Goal: Consume media (video, audio): Consume media (video, audio)

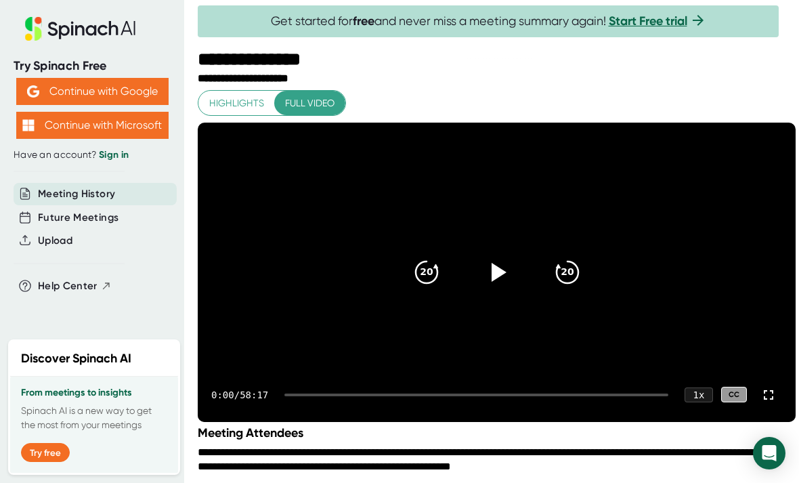
click at [505, 272] on div at bounding box center [497, 272] width 54 height 54
click at [705, 402] on div "1 x" at bounding box center [699, 394] width 28 height 15
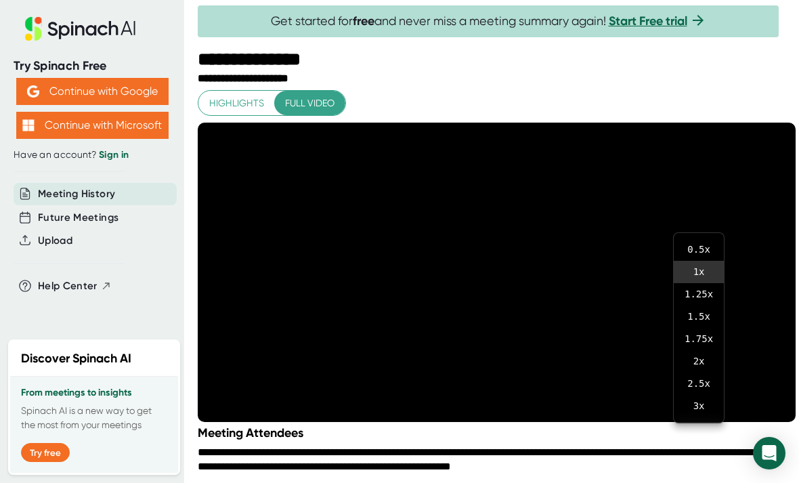
click at [712, 292] on li "1.25 x" at bounding box center [699, 294] width 50 height 22
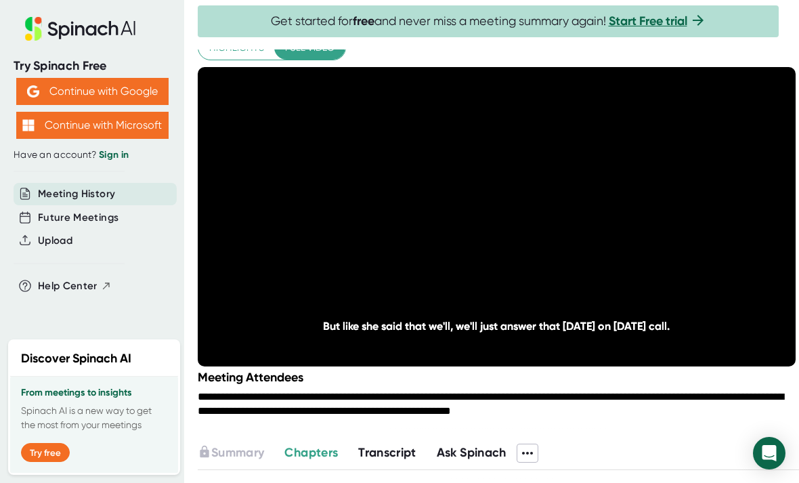
scroll to position [55, 0]
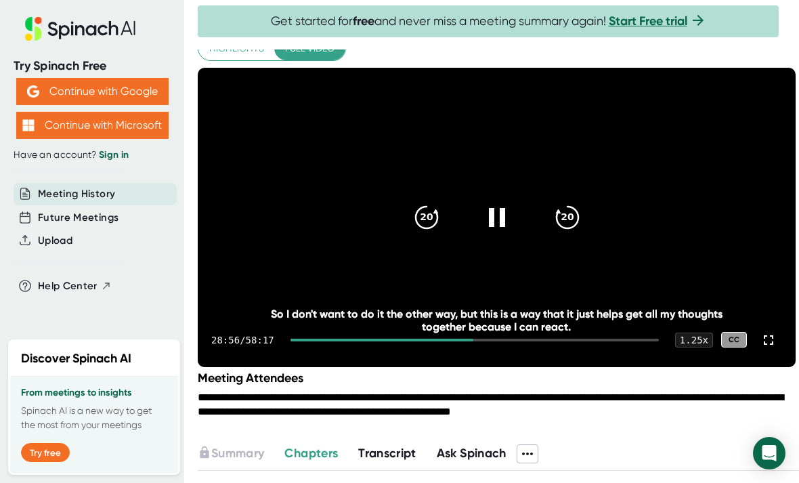
click at [429, 230] on icon "20" at bounding box center [426, 217] width 32 height 32
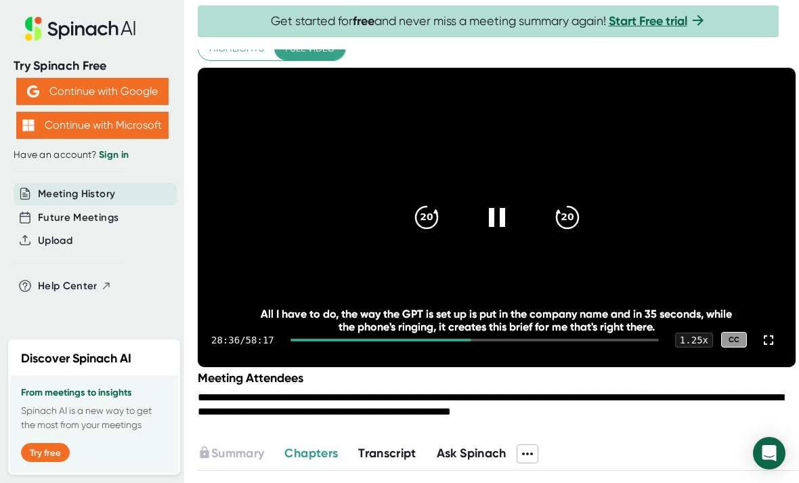
click at [418, 228] on icon "20" at bounding box center [426, 217] width 32 height 32
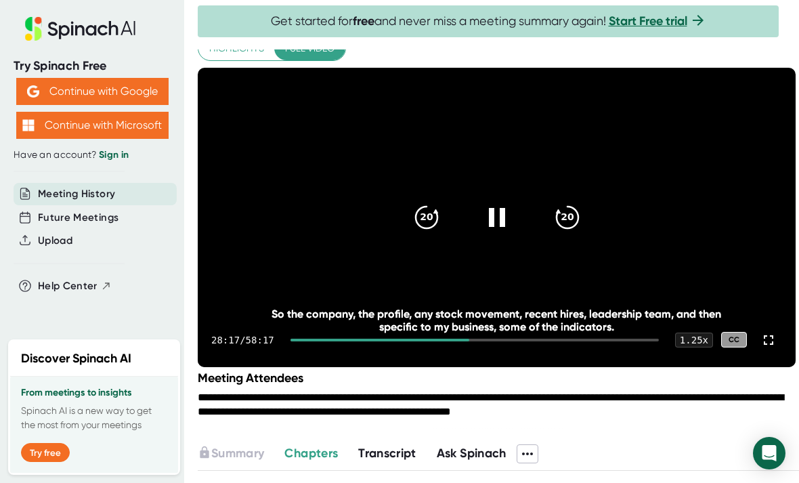
click at [431, 222] on icon "20" at bounding box center [426, 217] width 32 height 32
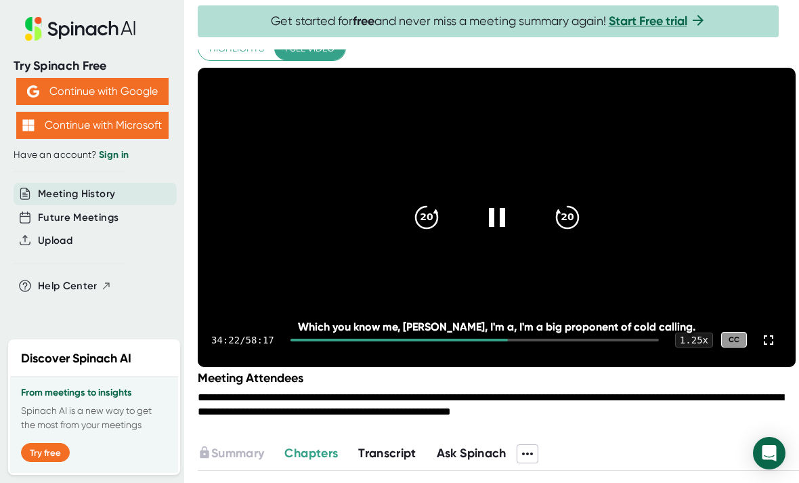
click at [505, 227] on icon at bounding box center [497, 217] width 16 height 19
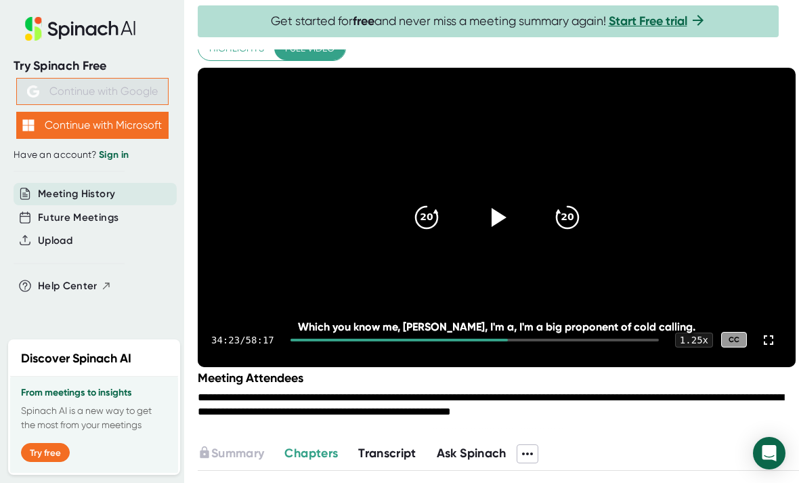
scroll to position [0, 0]
